Goal: Task Accomplishment & Management: Manage account settings

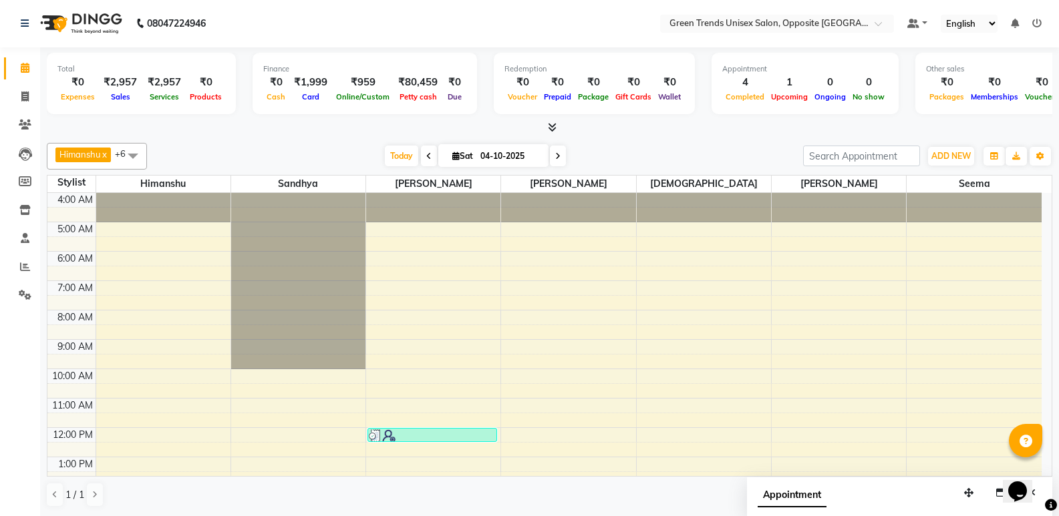
scroll to position [245, 0]
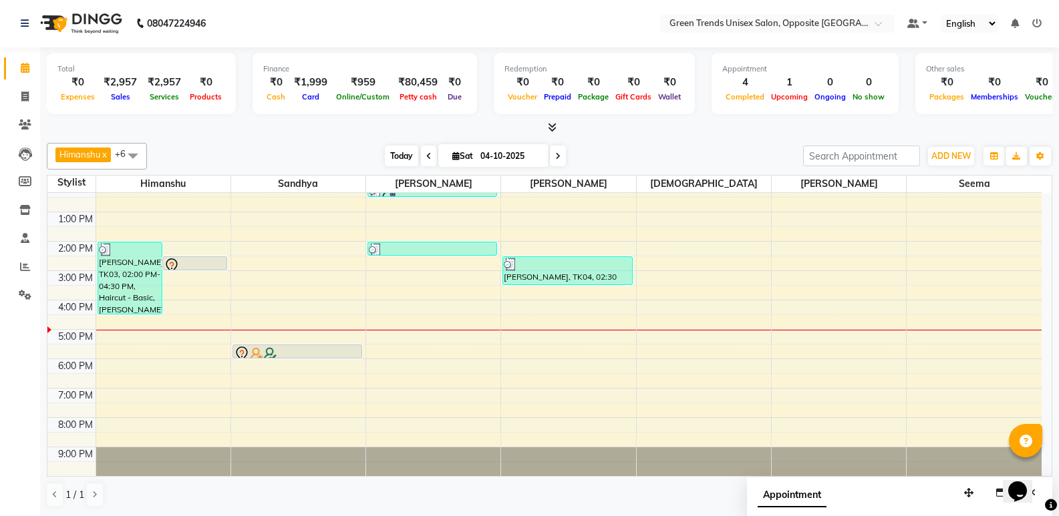
click at [391, 150] on span "Today" at bounding box center [401, 156] width 33 height 21
click at [361, 141] on div "[PERSON_NAME] x [PERSON_NAME] x [PERSON_NAME] x [PERSON_NAME] x [PERSON_NAME] x…" at bounding box center [549, 325] width 1005 height 375
click at [555, 159] on icon at bounding box center [557, 156] width 5 height 8
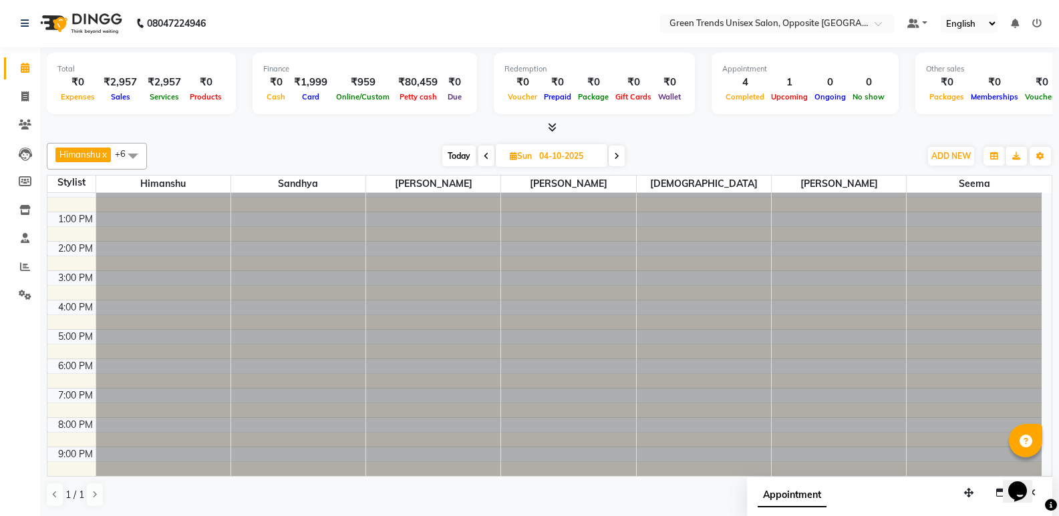
type input "05-10-2025"
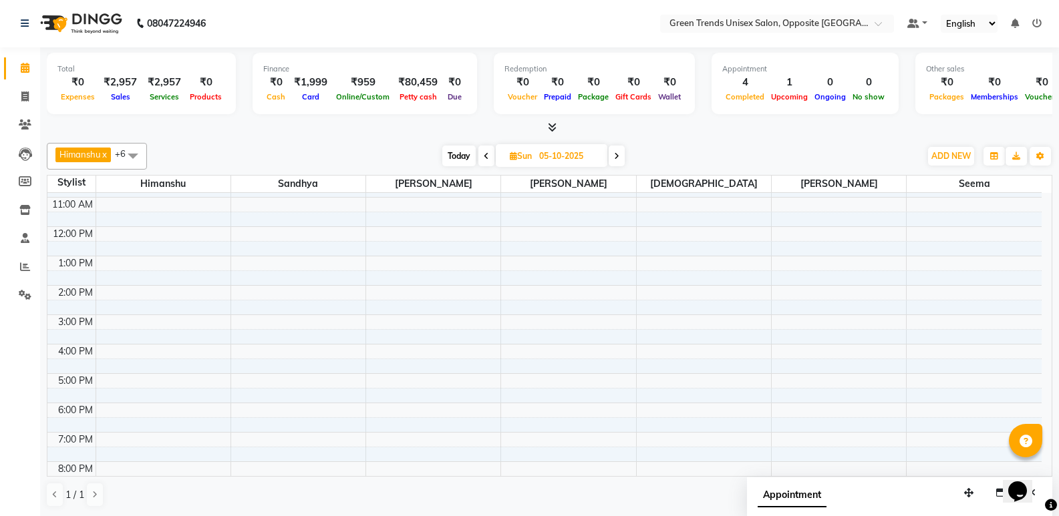
scroll to position [31, 0]
click at [142, 238] on div "9:00 AM 10:00 AM 11:00 AM 12:00 PM 1:00 PM 2:00 PM 3:00 PM 4:00 PM 5:00 PM 6:00…" at bounding box center [544, 352] width 994 height 381
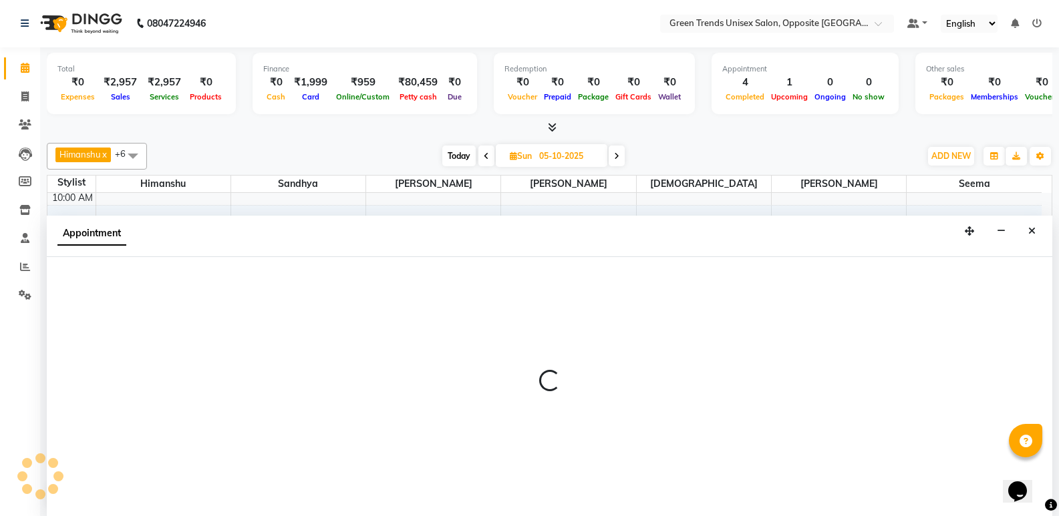
click at [142, 238] on div "Appointment" at bounding box center [99, 233] width 85 height 14
select select "82136"
select select "tentative"
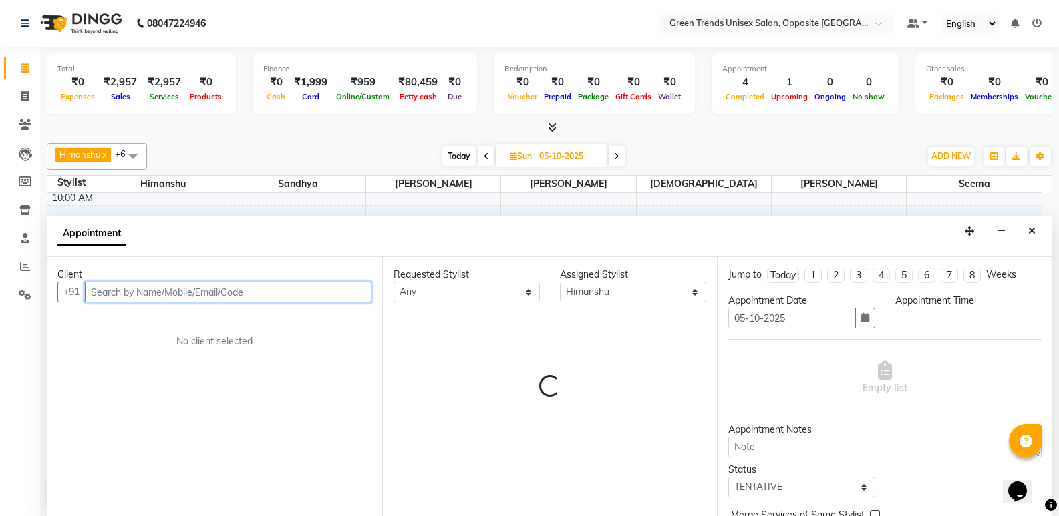
select select "690"
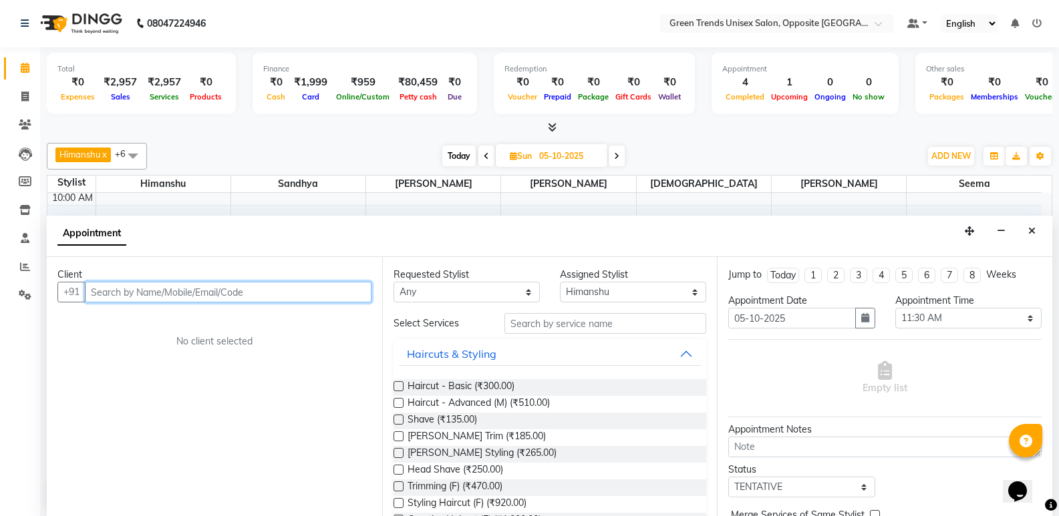
click at [153, 295] on input "text" at bounding box center [228, 292] width 287 height 21
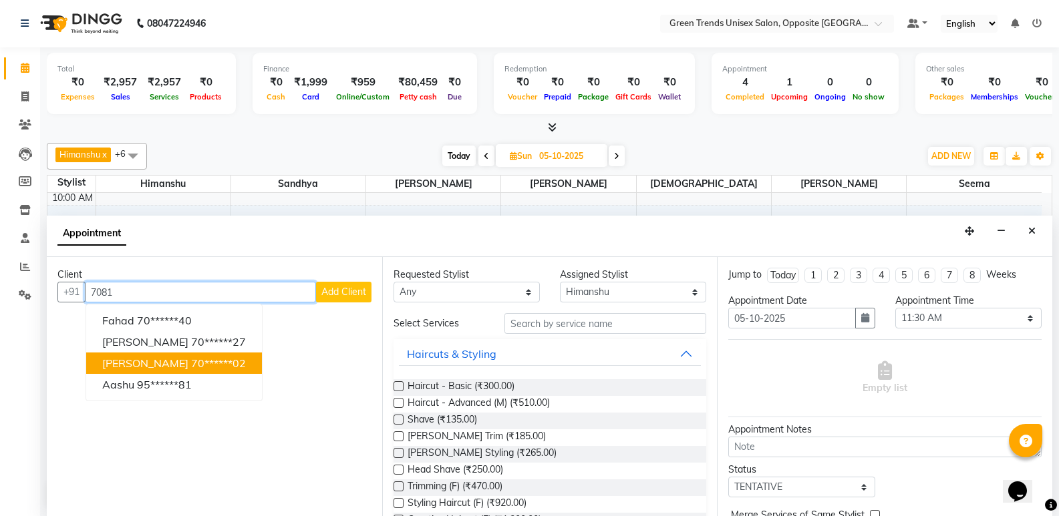
click at [197, 363] on ngb-highlight "70******02" at bounding box center [218, 363] width 55 height 13
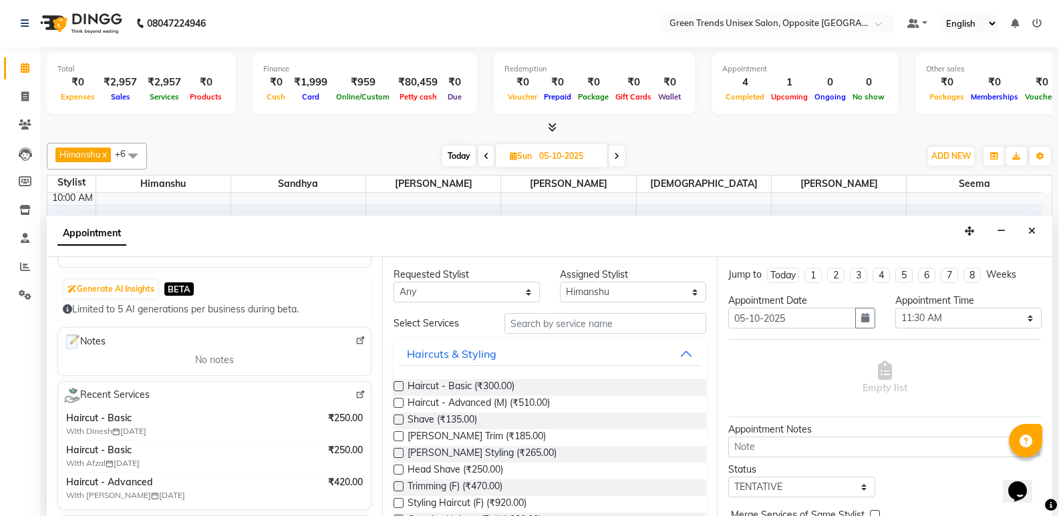
scroll to position [107, 0]
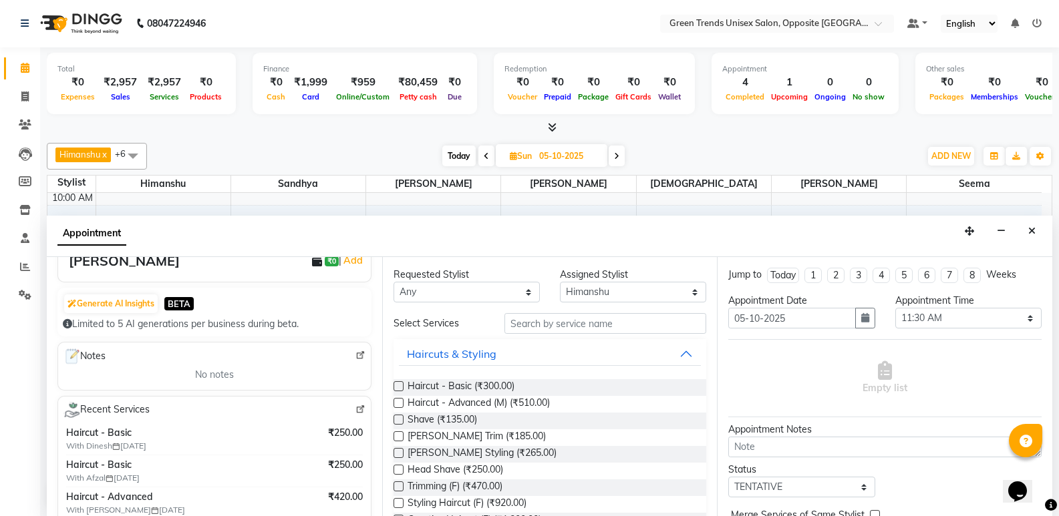
type input "70******02"
click at [383, 366] on div "Requested Stylist Any [PERSON_NAME] [PERSON_NAME] [PERSON_NAME] [PERSON_NAME] […" at bounding box center [549, 386] width 335 height 259
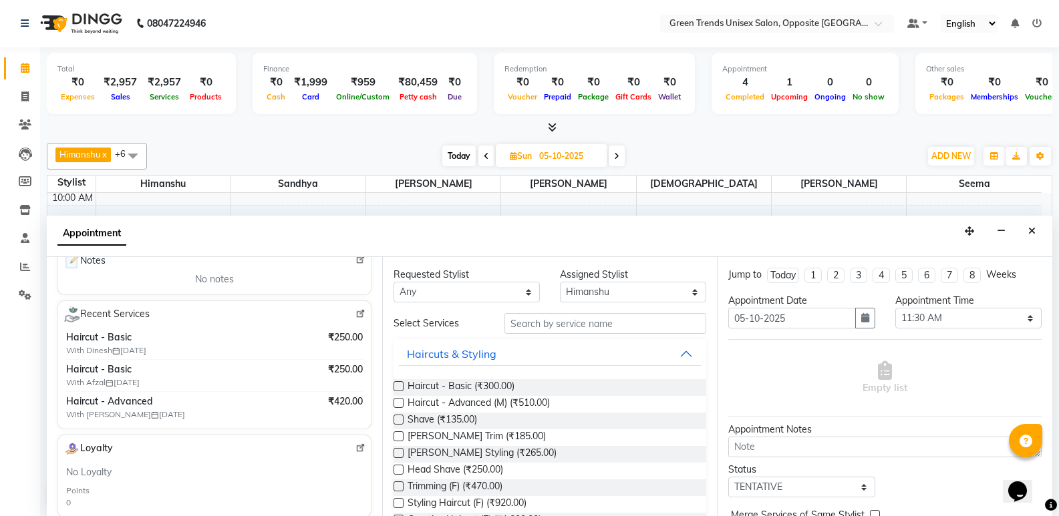
scroll to position [212, 0]
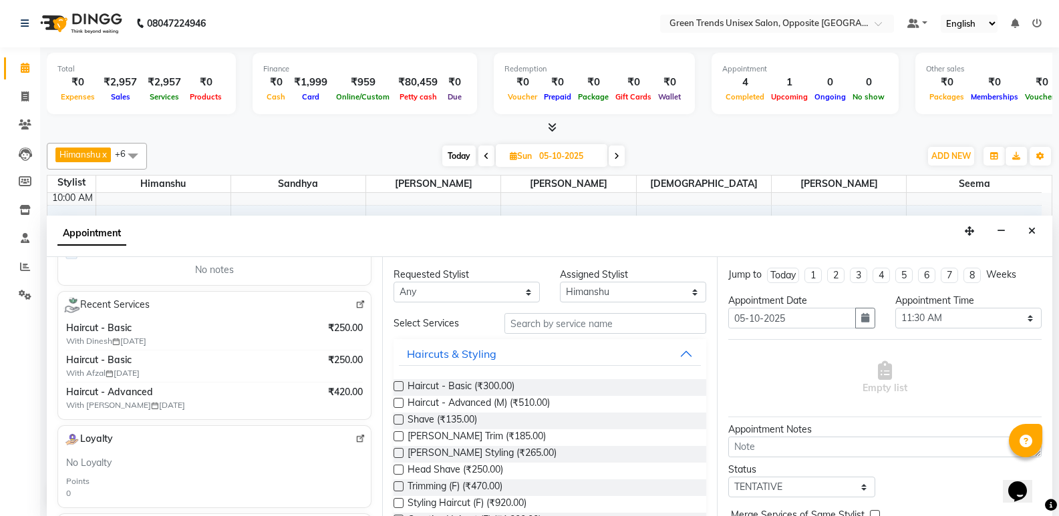
click at [397, 384] on label at bounding box center [398, 386] width 10 height 10
click at [397, 384] on input "checkbox" at bounding box center [397, 387] width 9 height 9
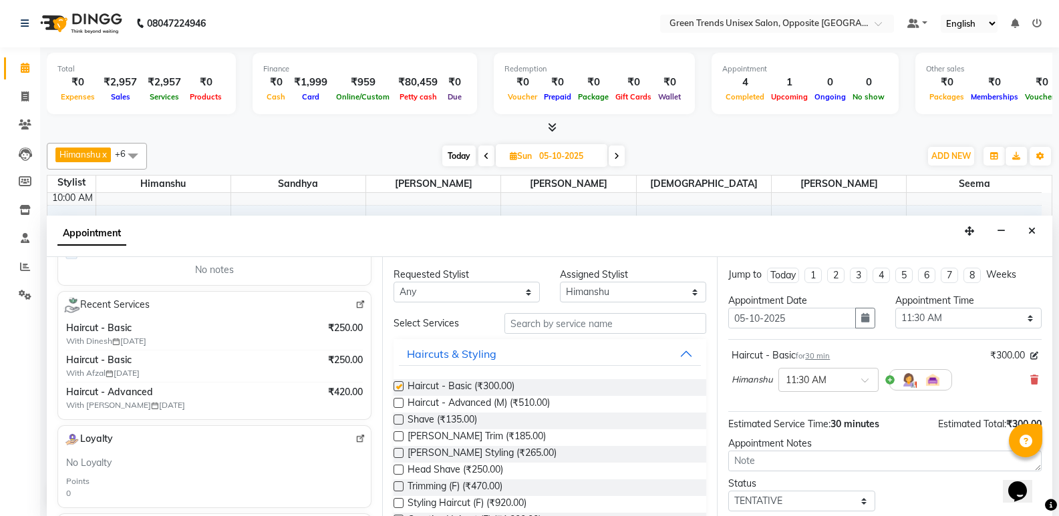
checkbox input "false"
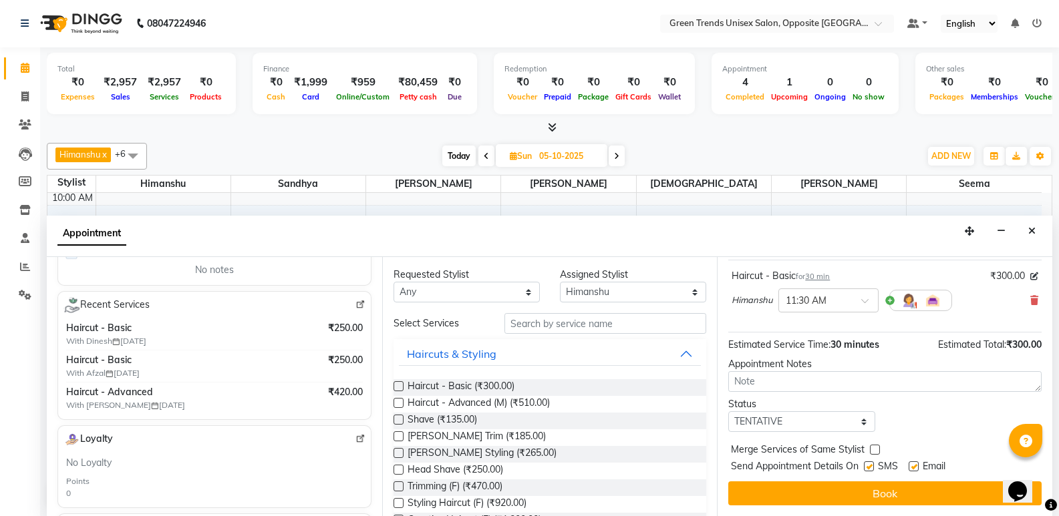
click at [922, 492] on button "Book" at bounding box center [884, 494] width 313 height 24
click at [921, 492] on div "Book" at bounding box center [884, 494] width 313 height 24
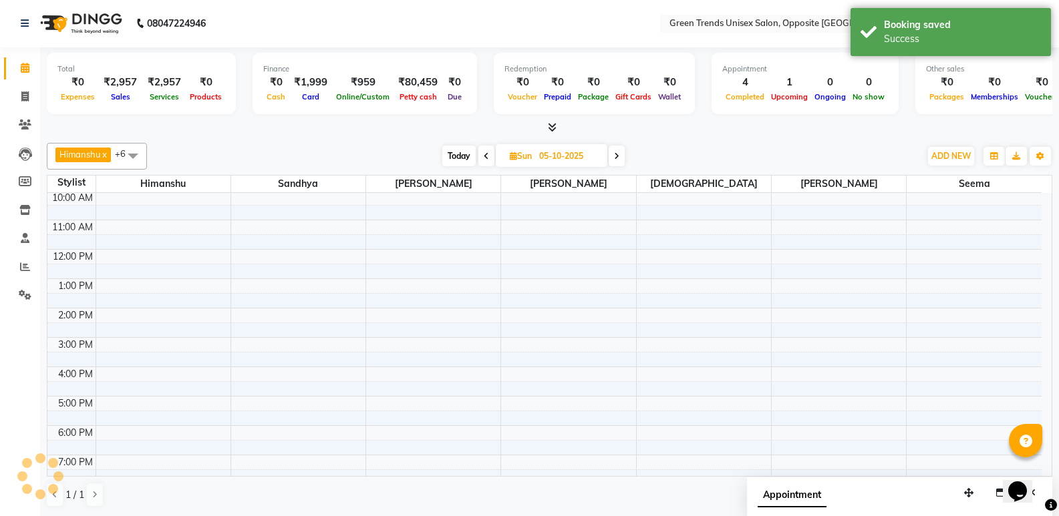
scroll to position [0, 0]
click at [456, 155] on span "Today" at bounding box center [458, 156] width 33 height 21
type input "04-10-2025"
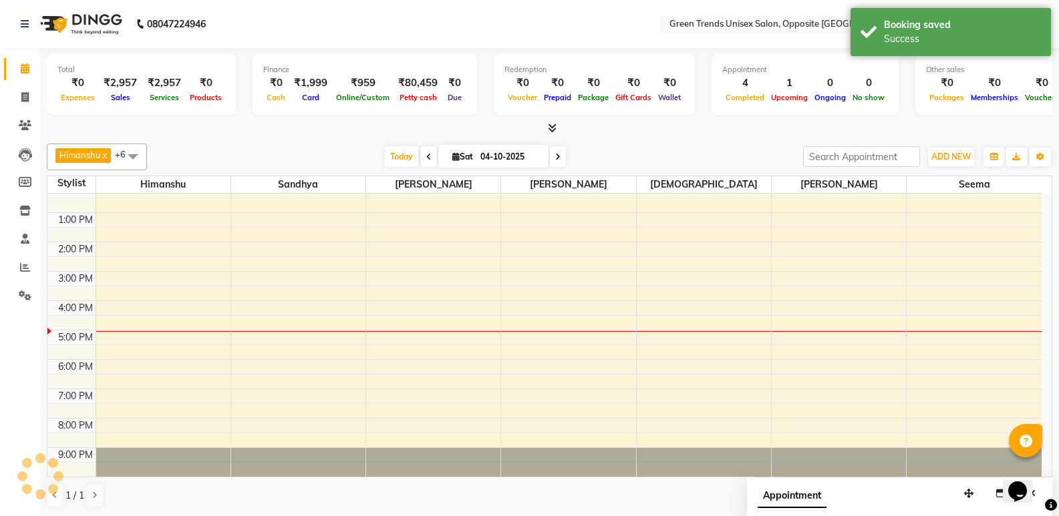
scroll to position [245, 0]
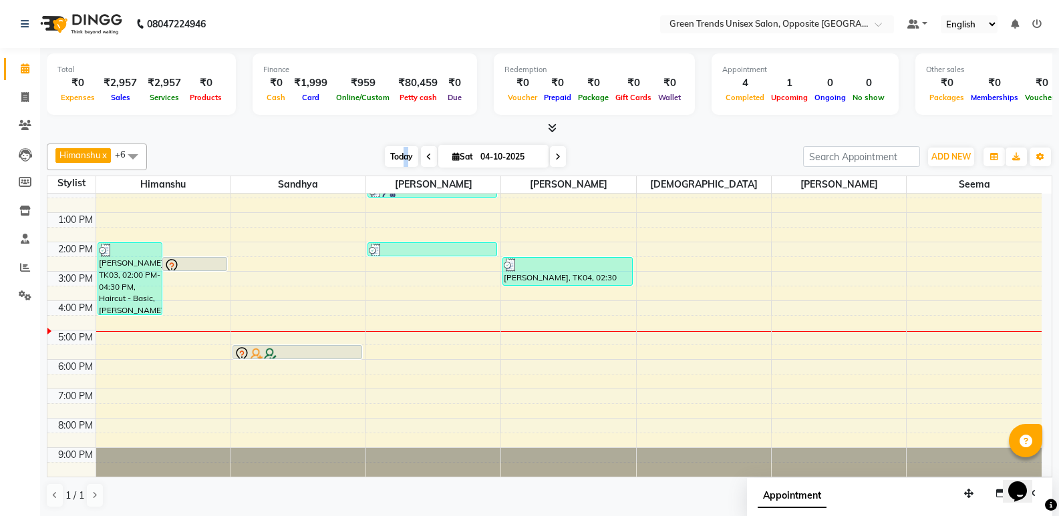
click at [403, 161] on span "Today" at bounding box center [401, 156] width 33 height 21
click at [343, 143] on div "[PERSON_NAME] x [PERSON_NAME] x [PERSON_NAME] x [PERSON_NAME] x [PERSON_NAME] x…" at bounding box center [549, 325] width 1005 height 375
click at [126, 59] on div "Total ₹0 Expenses ₹2,957 Sales ₹2,957 Services ₹0 Products" at bounding box center [141, 83] width 189 height 61
click at [394, 151] on span "Today" at bounding box center [401, 156] width 33 height 21
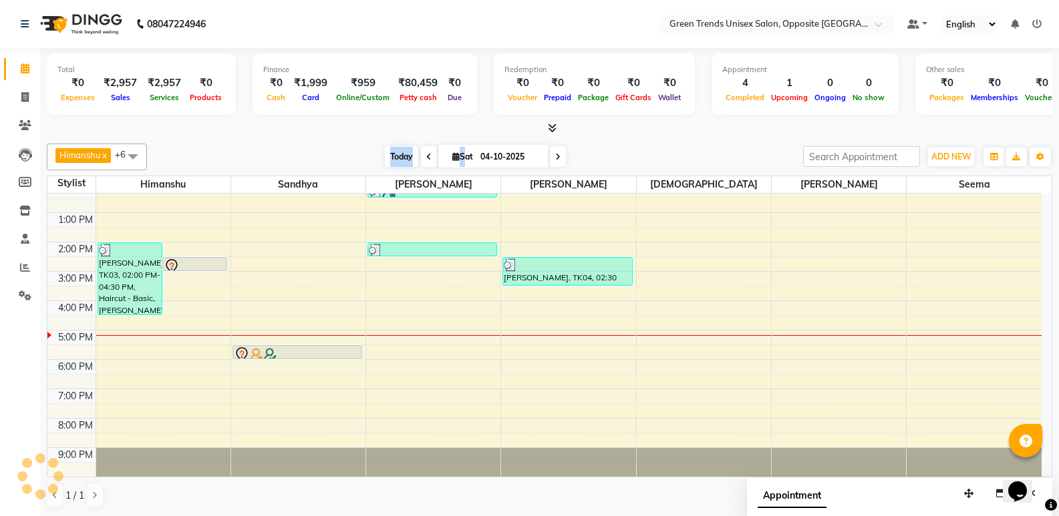
click at [394, 151] on span "Today" at bounding box center [401, 156] width 33 height 21
click at [24, 293] on icon at bounding box center [25, 296] width 13 height 10
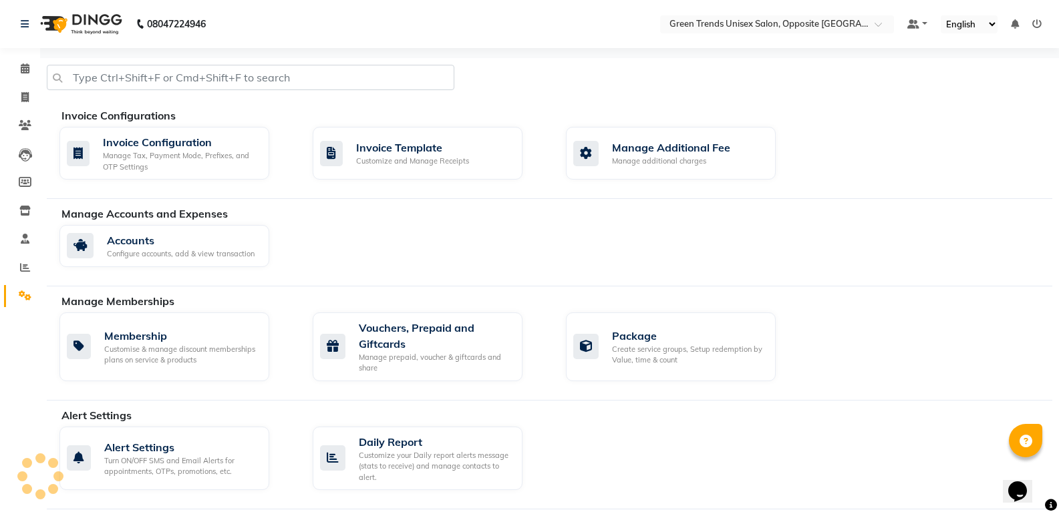
click at [31, 292] on span at bounding box center [24, 296] width 23 height 15
click at [366, 258] on div "Accounts Configure accounts, add & view transaction" at bounding box center [555, 248] width 1013 height 47
drag, startPoint x: 405, startPoint y: 203, endPoint x: 376, endPoint y: 254, distance: 59.2
click at [376, 254] on div "Accounts Configure accounts, add & view transaction" at bounding box center [555, 248] width 1013 height 47
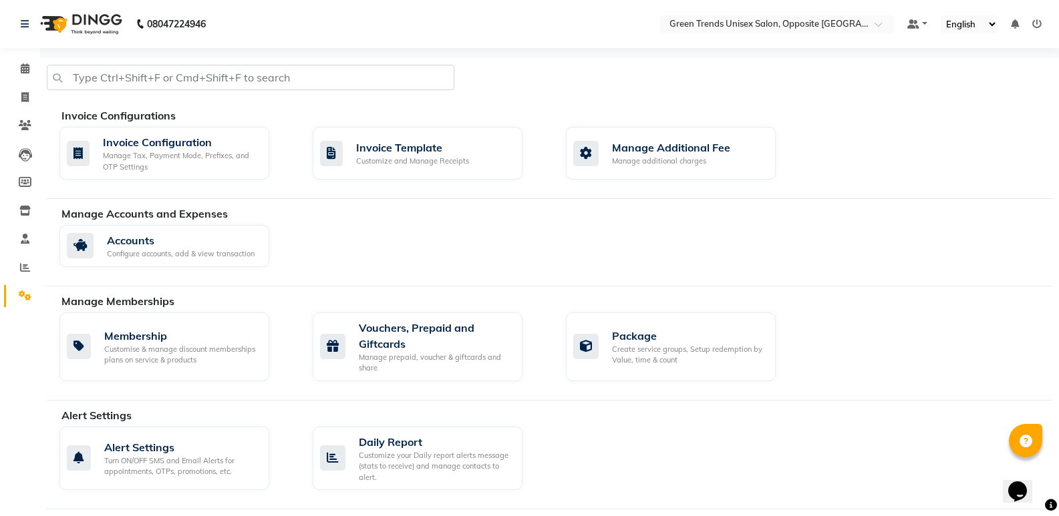
click at [1040, 23] on icon at bounding box center [1036, 23] width 9 height 9
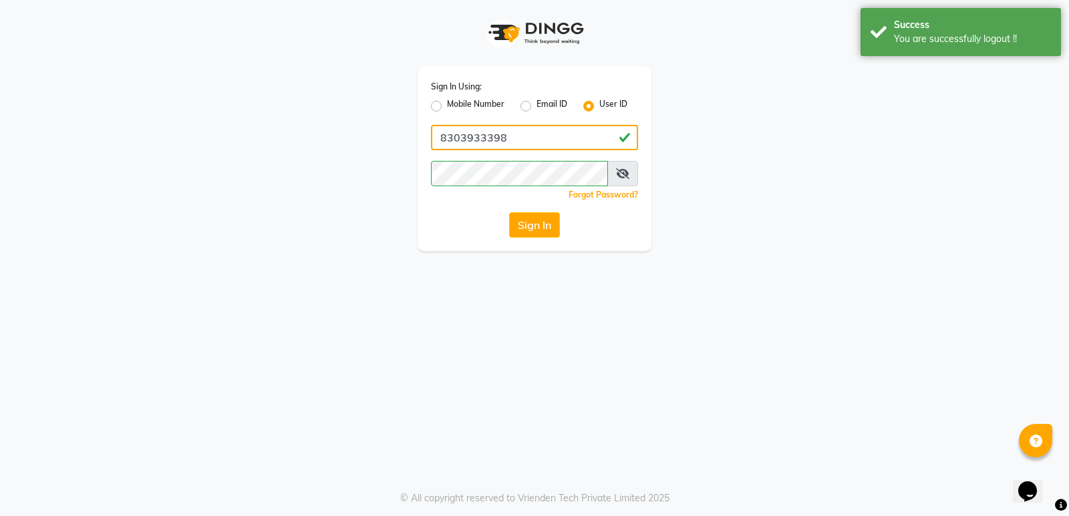
click at [532, 140] on input "8303933398" at bounding box center [534, 137] width 207 height 25
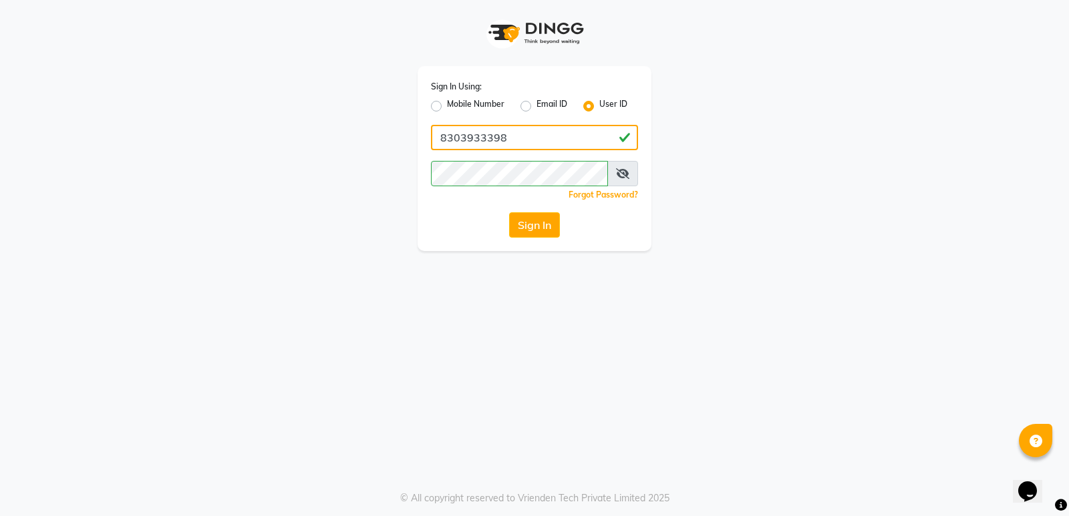
type input "[PERSON_NAME]@123"
click at [520, 224] on button "Sign In" at bounding box center [534, 224] width 51 height 25
